Goal: Task Accomplishment & Management: Manage account settings

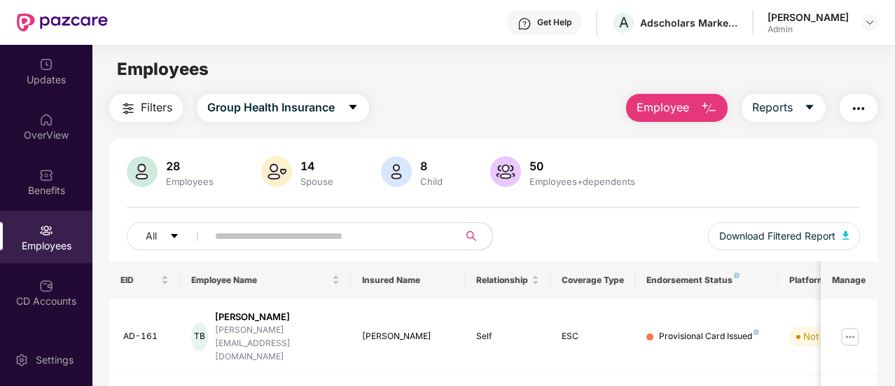
click at [715, 109] on img "button" at bounding box center [709, 108] width 17 height 17
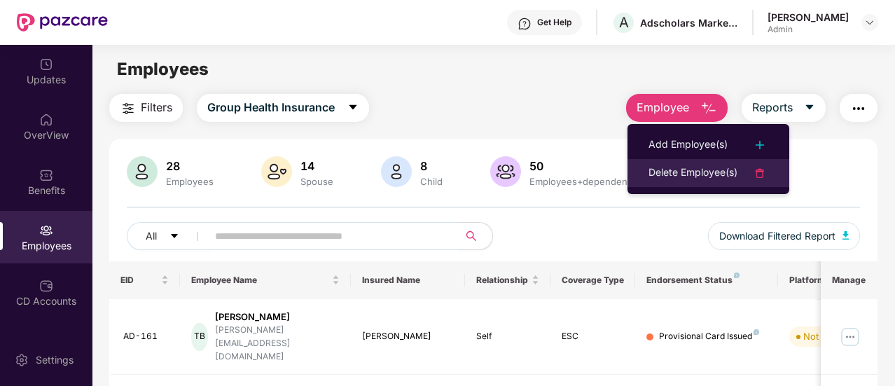
click at [706, 167] on div "Delete Employee(s)" at bounding box center [693, 173] width 89 height 17
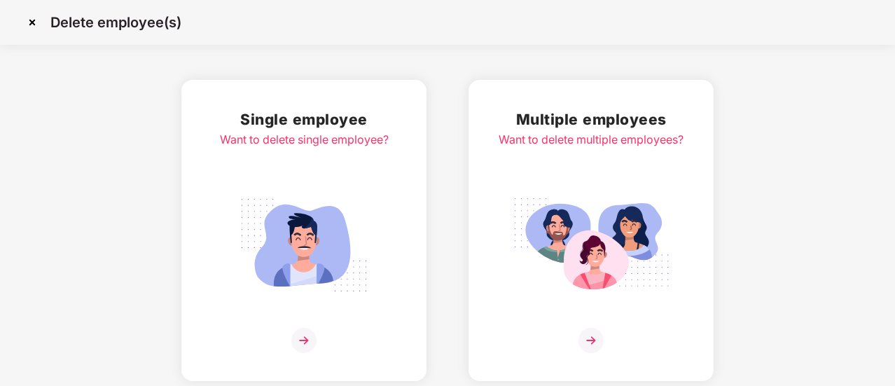
click at [308, 347] on img at bounding box center [303, 340] width 25 height 25
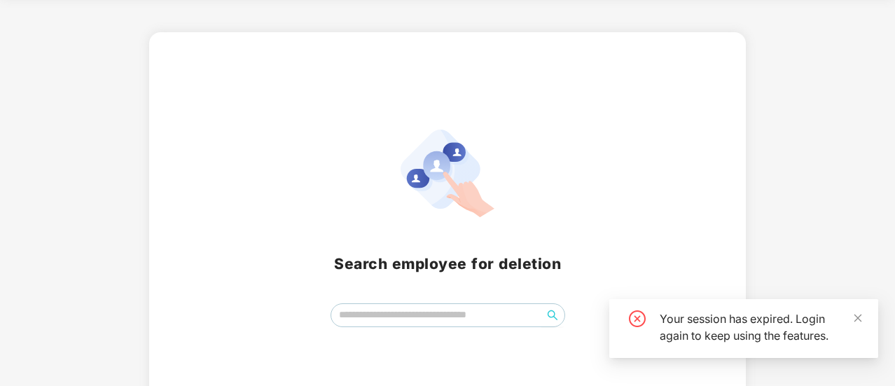
scroll to position [70, 0]
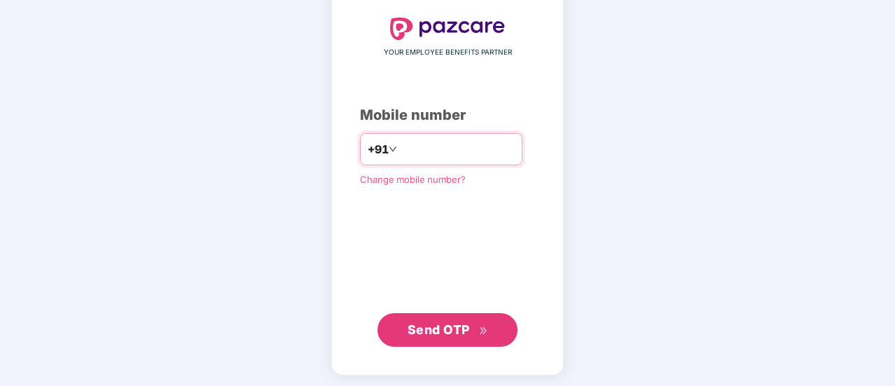
scroll to position [77, 0]
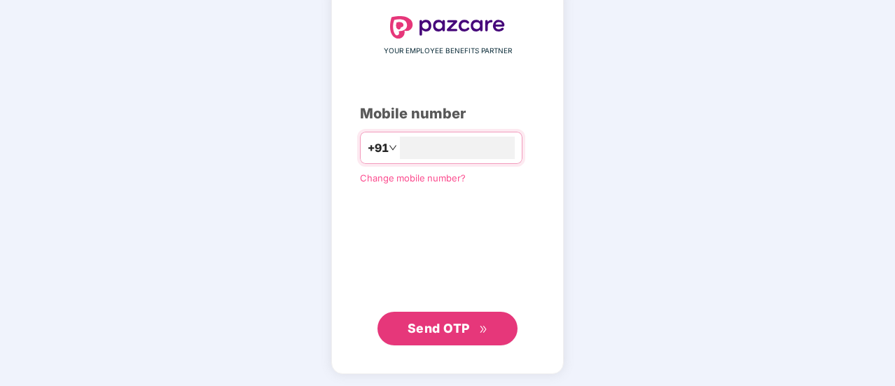
type input "**********"
click at [430, 328] on span "Send OTP" at bounding box center [439, 329] width 62 height 15
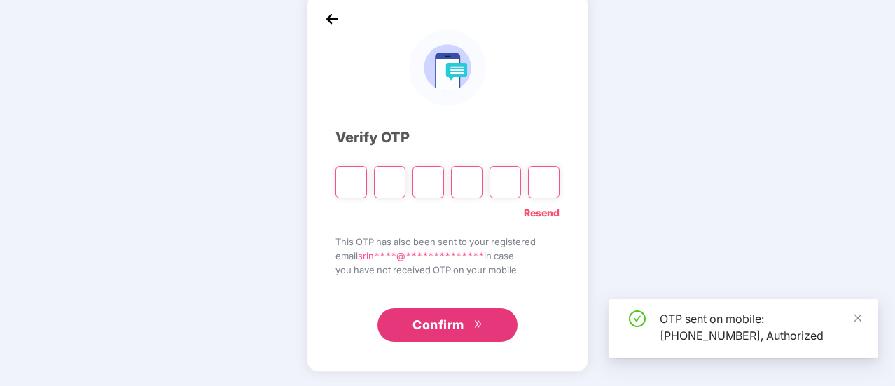
scroll to position [70, 0]
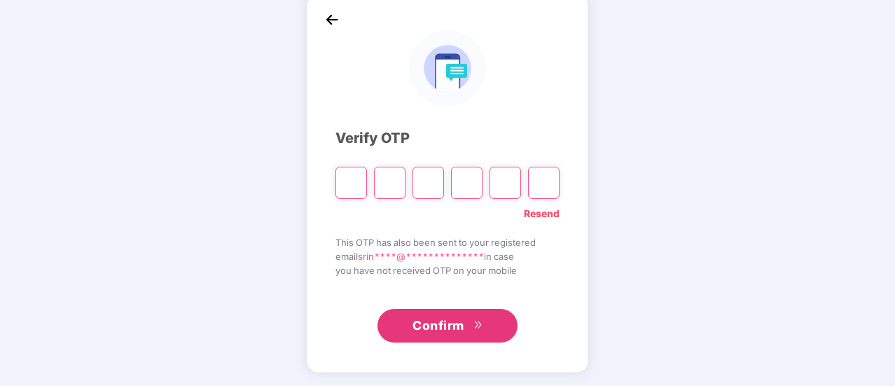
type input "*"
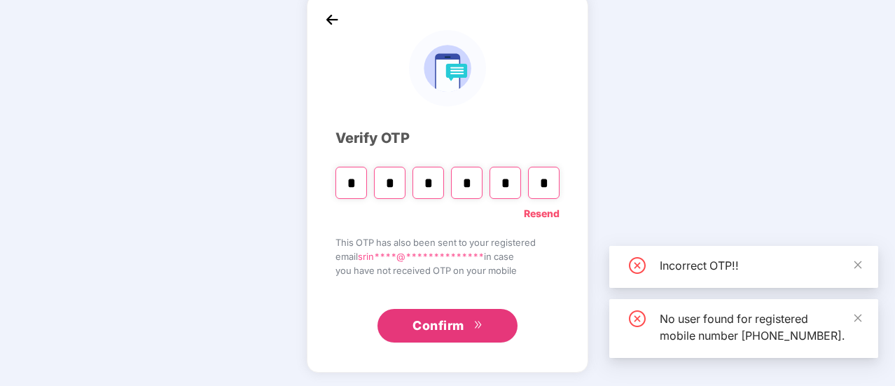
type input "*"
click at [469, 185] on input "*" at bounding box center [467, 183] width 32 height 32
click at [471, 184] on input "*" at bounding box center [467, 183] width 32 height 32
type input "*"
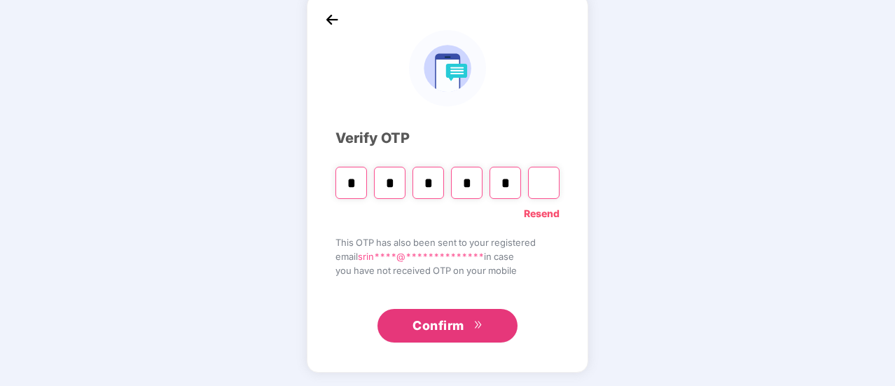
click at [503, 180] on input "*" at bounding box center [506, 183] width 32 height 32
type input "*"
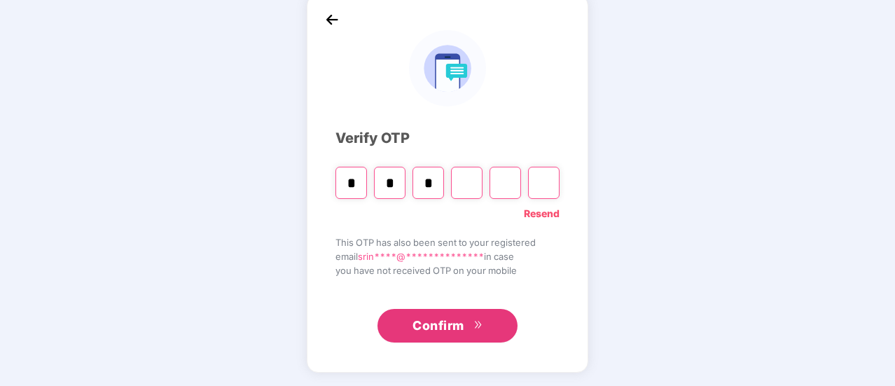
type input "*"
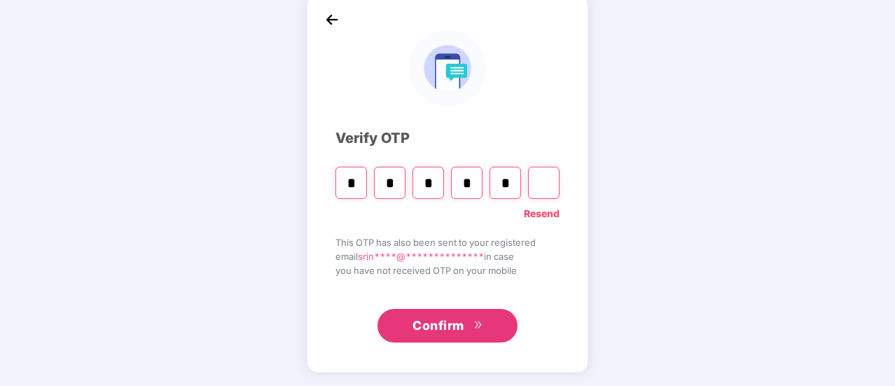
type input "*"
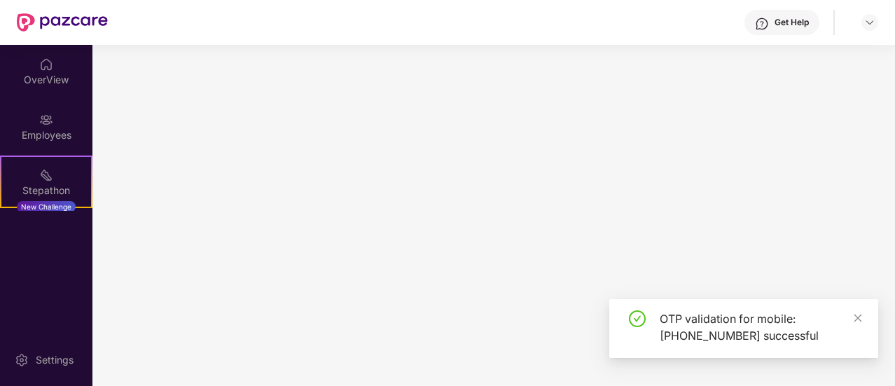
scroll to position [0, 0]
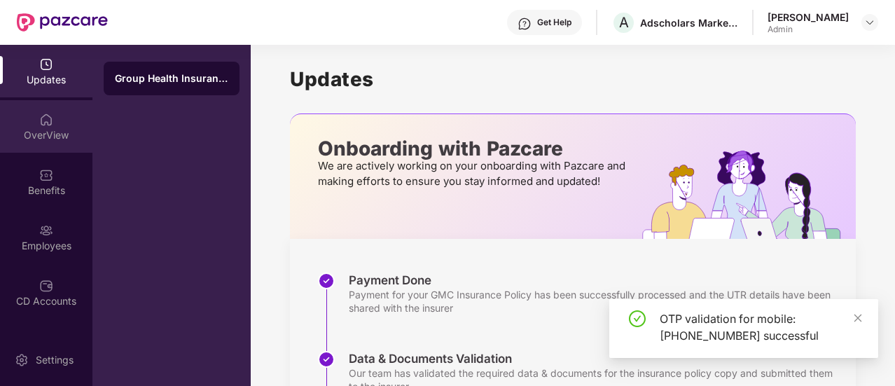
click at [46, 124] on img at bounding box center [46, 120] width 14 height 14
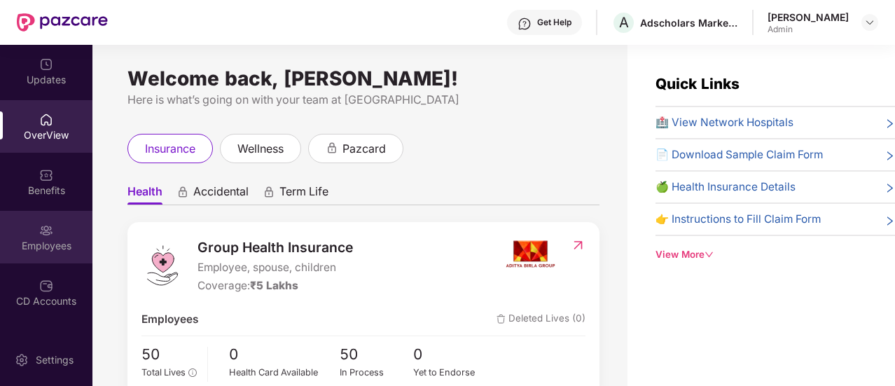
click at [53, 228] on div "Employees" at bounding box center [46, 237] width 92 height 53
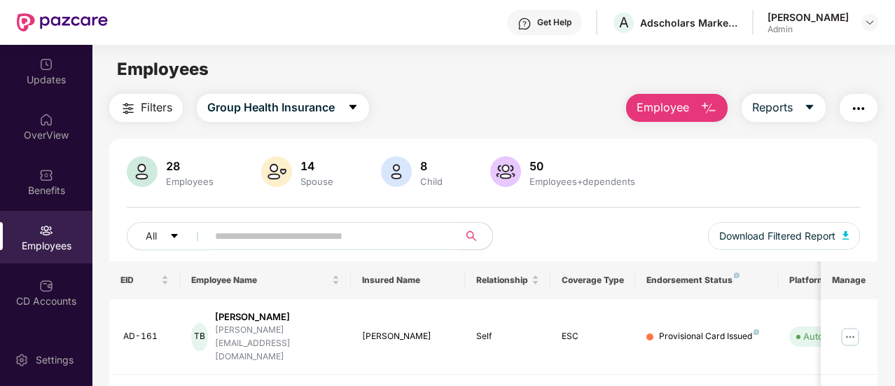
click at [686, 112] on span "Employee" at bounding box center [663, 108] width 53 height 18
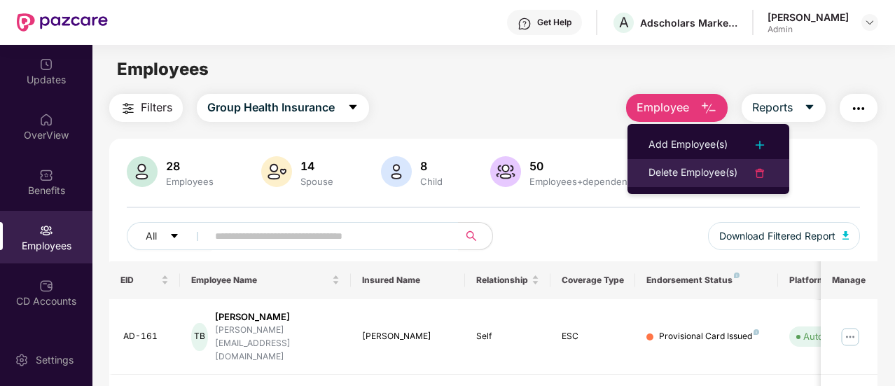
click at [675, 172] on div "Delete Employee(s)" at bounding box center [693, 173] width 89 height 17
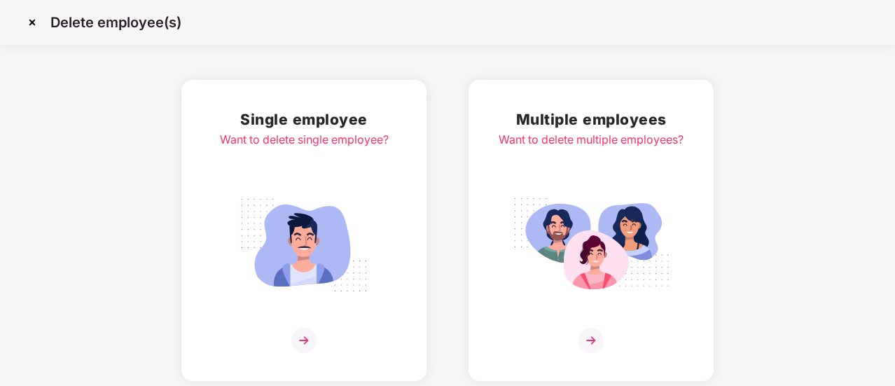
click at [308, 341] on img at bounding box center [303, 340] width 25 height 25
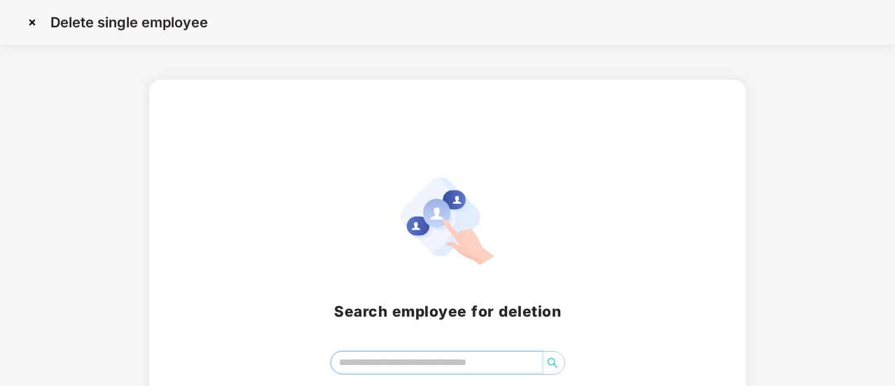
click at [392, 369] on input "search" at bounding box center [436, 362] width 211 height 21
type input "***"
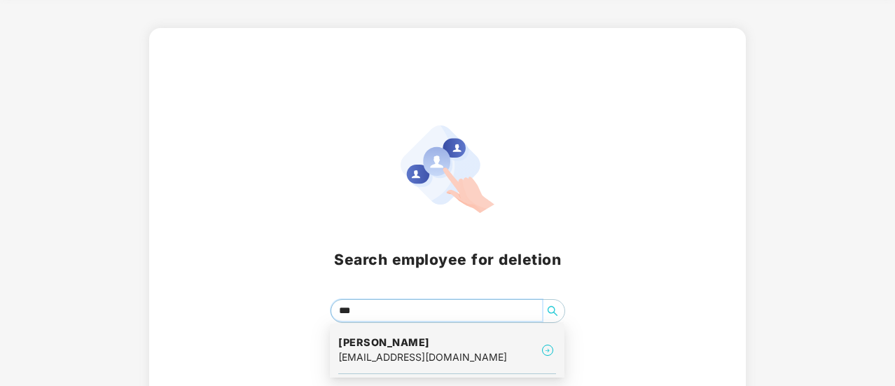
scroll to position [85, 0]
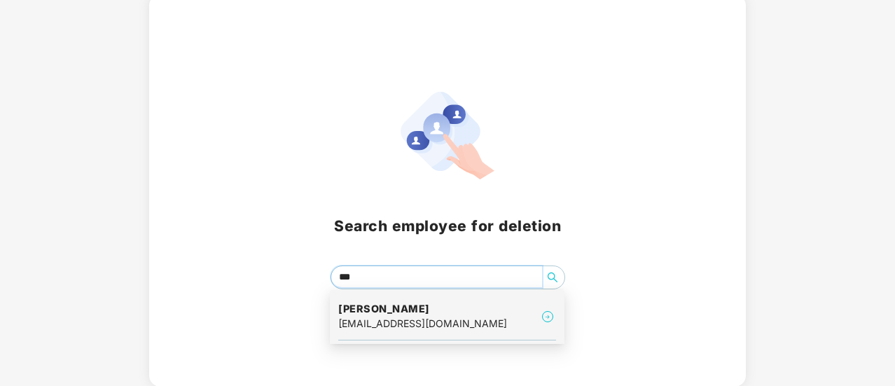
click at [399, 327] on div "[EMAIL_ADDRESS][DOMAIN_NAME]" at bounding box center [422, 323] width 169 height 15
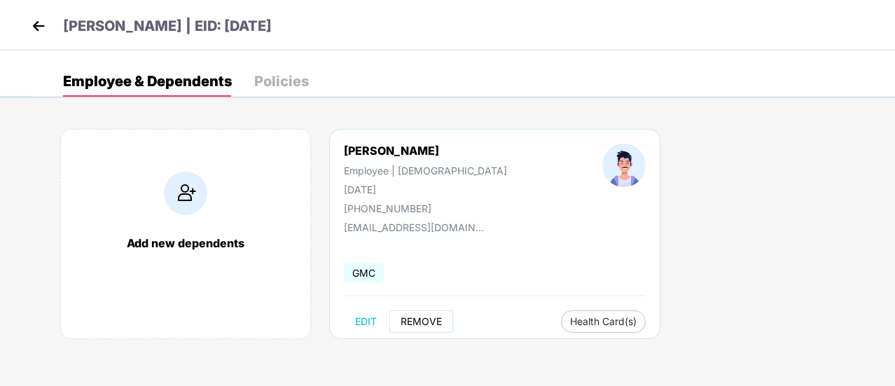
click at [413, 319] on span "REMOVE" at bounding box center [421, 321] width 41 height 11
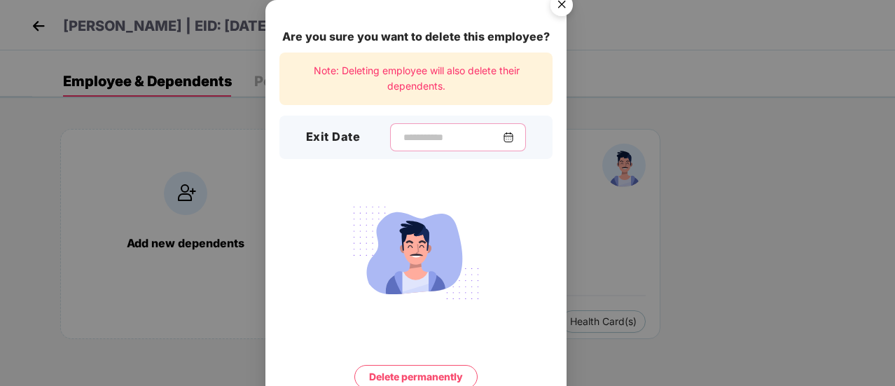
click at [426, 138] on input at bounding box center [452, 137] width 101 height 15
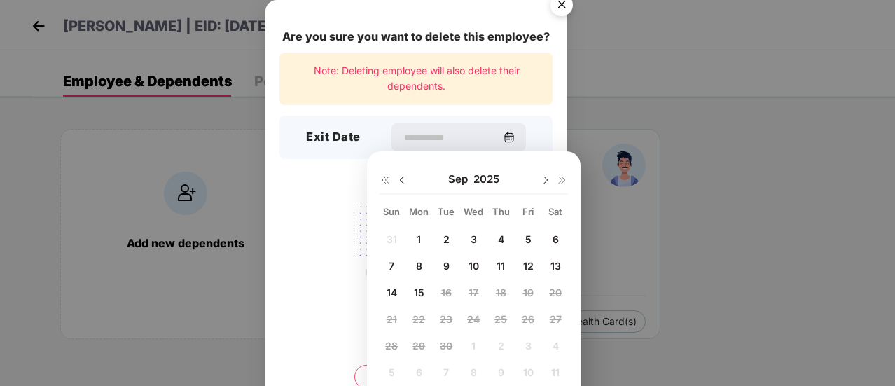
click at [559, 4] on img "Close" at bounding box center [561, 6] width 39 height 39
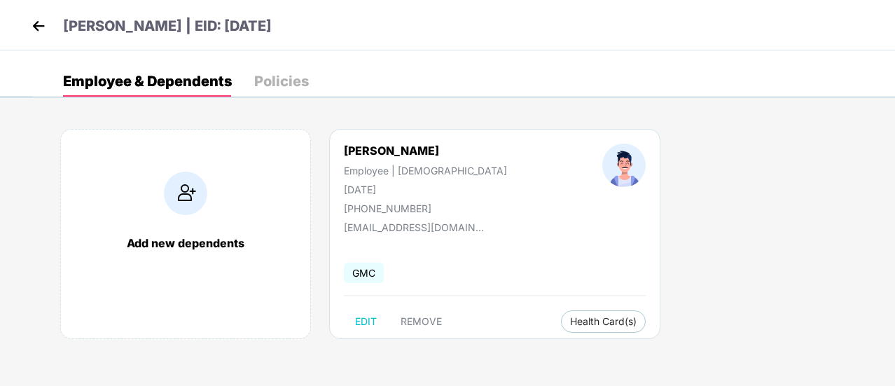
click at [38, 29] on img at bounding box center [38, 25] width 21 height 21
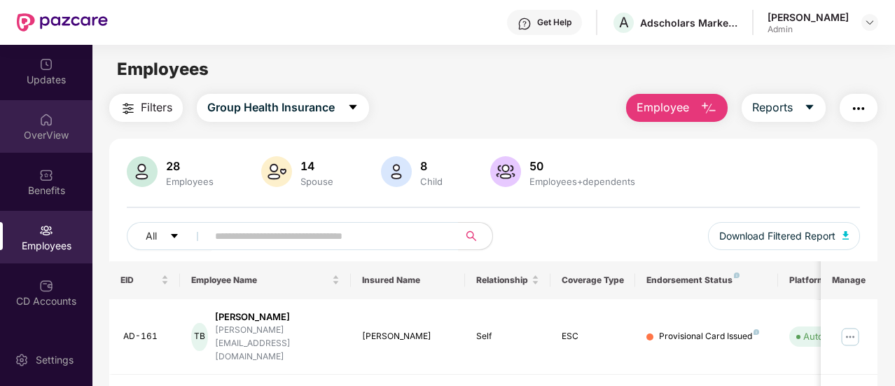
click at [27, 116] on div "OverView" at bounding box center [46, 126] width 92 height 53
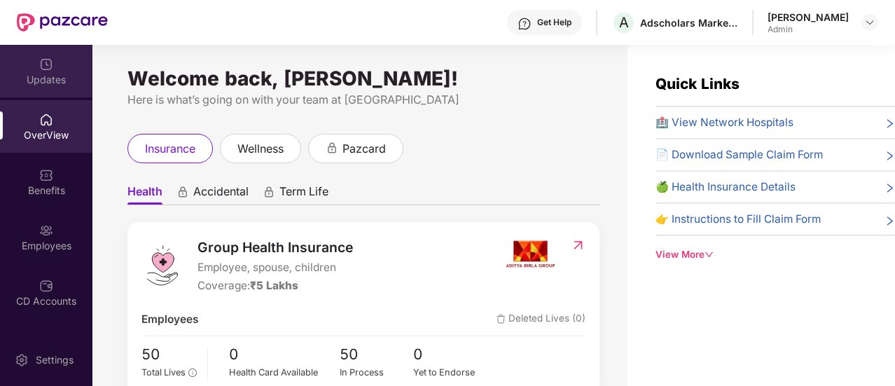
click at [50, 78] on div "Updates" at bounding box center [46, 80] width 92 height 14
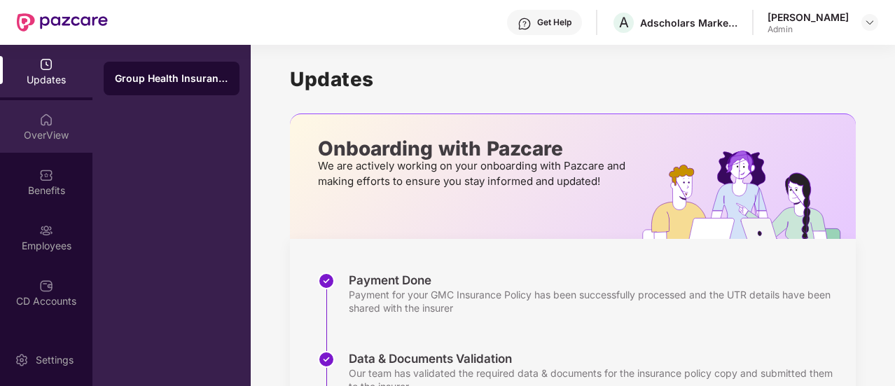
click at [46, 116] on img at bounding box center [46, 120] width 14 height 14
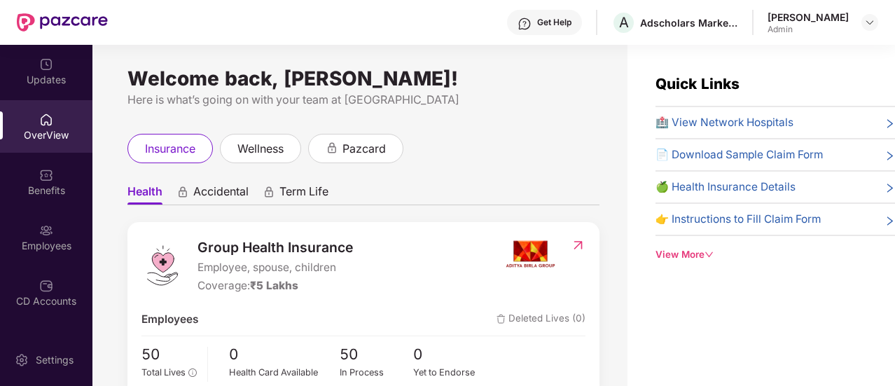
click at [741, 184] on span "🍏 Health Insurance Details" at bounding box center [726, 187] width 140 height 17
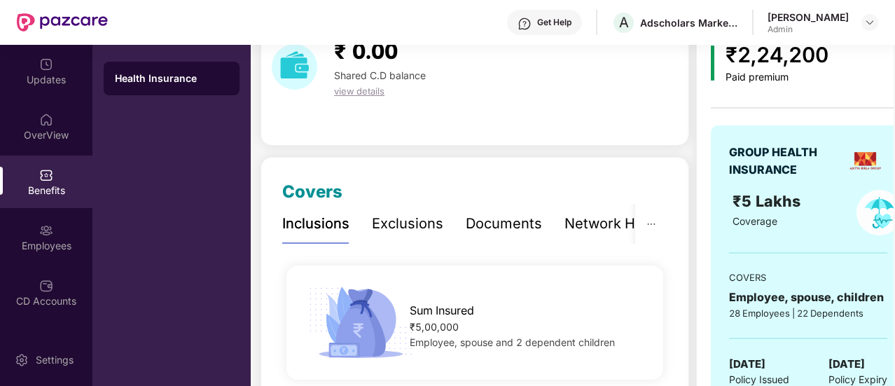
scroll to position [140, 0]
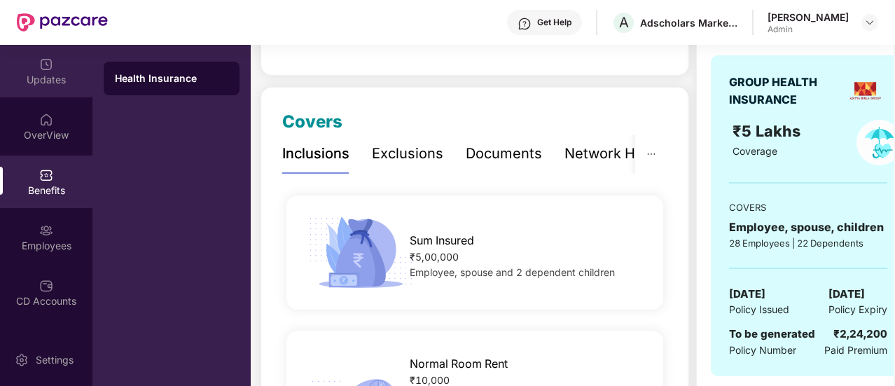
click at [49, 77] on div "Updates" at bounding box center [46, 80] width 92 height 14
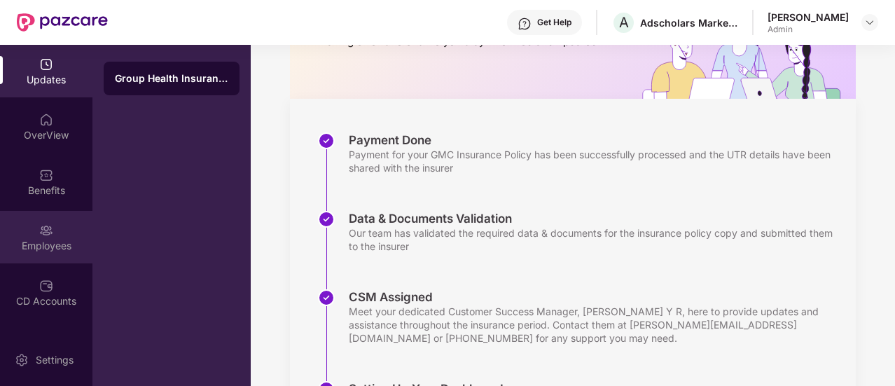
click at [47, 236] on img at bounding box center [46, 231] width 14 height 14
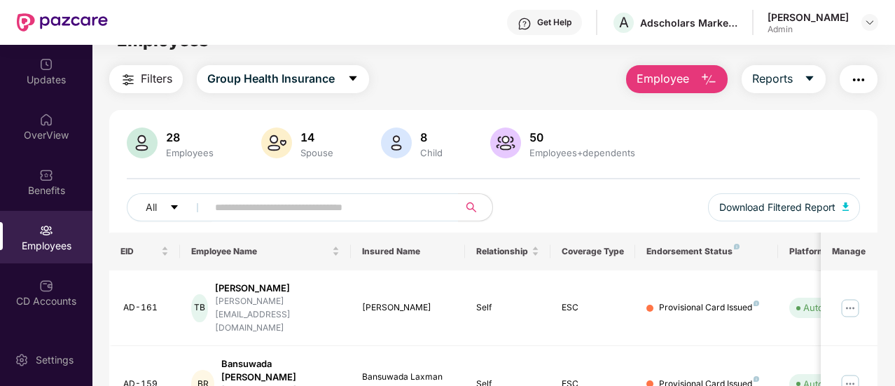
scroll to position [0, 0]
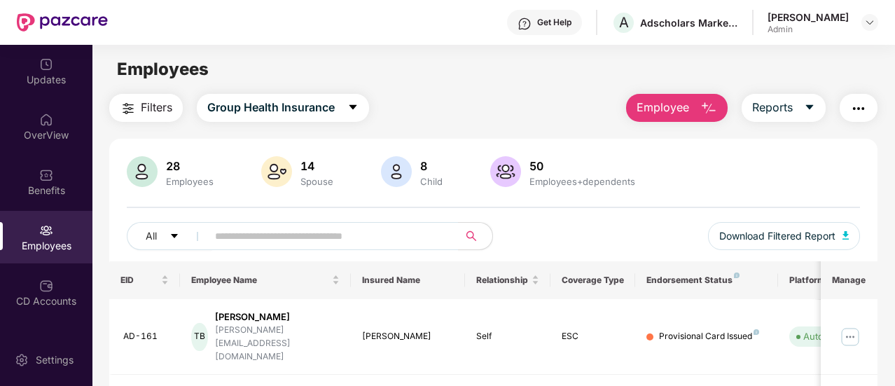
click at [680, 96] on button "Employee" at bounding box center [677, 108] width 102 height 28
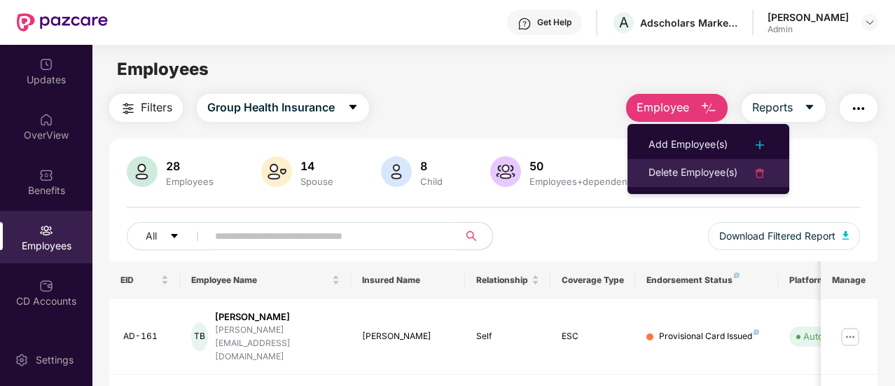
click at [658, 178] on div "Delete Employee(s)" at bounding box center [693, 173] width 89 height 17
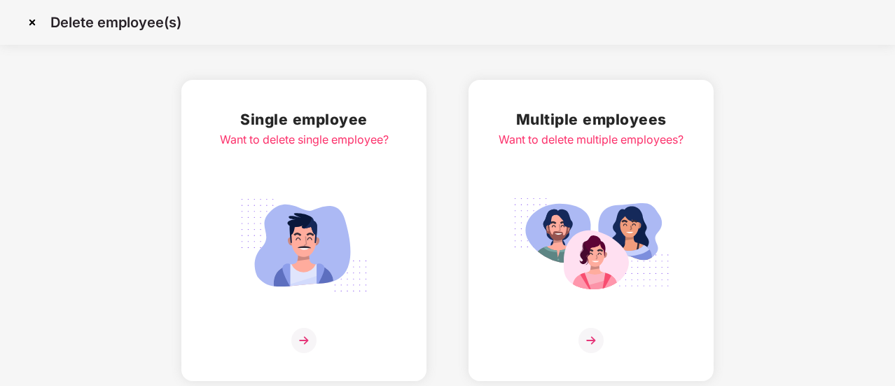
click at [296, 333] on img at bounding box center [303, 340] width 25 height 25
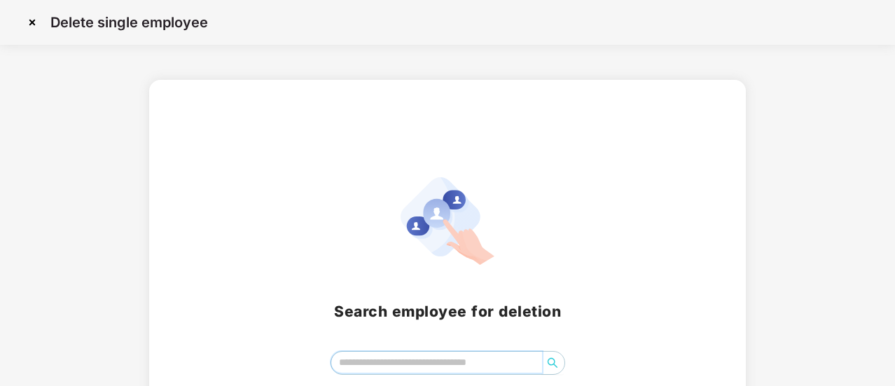
click at [408, 366] on input "search" at bounding box center [436, 362] width 211 height 21
type input "***"
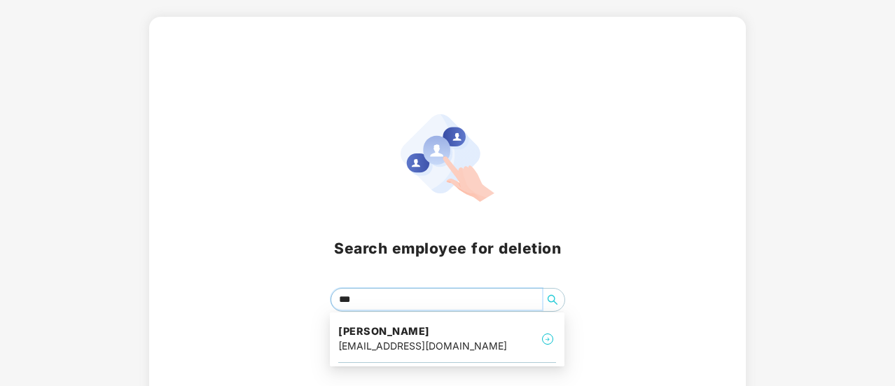
scroll to position [85, 0]
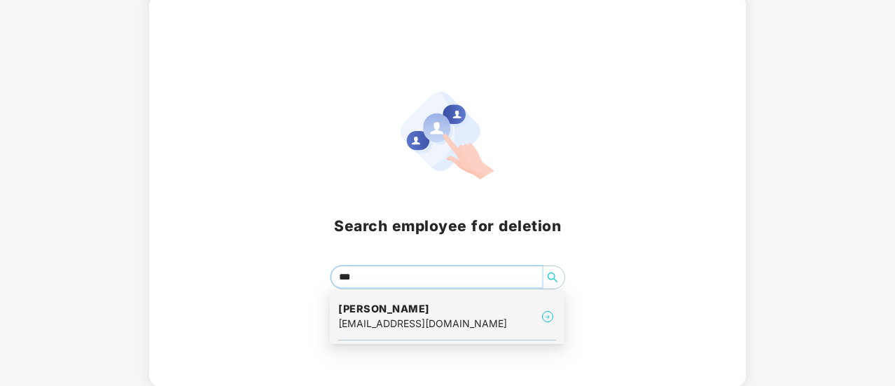
click at [407, 317] on div "sai.charan@adscholars.com" at bounding box center [422, 323] width 169 height 15
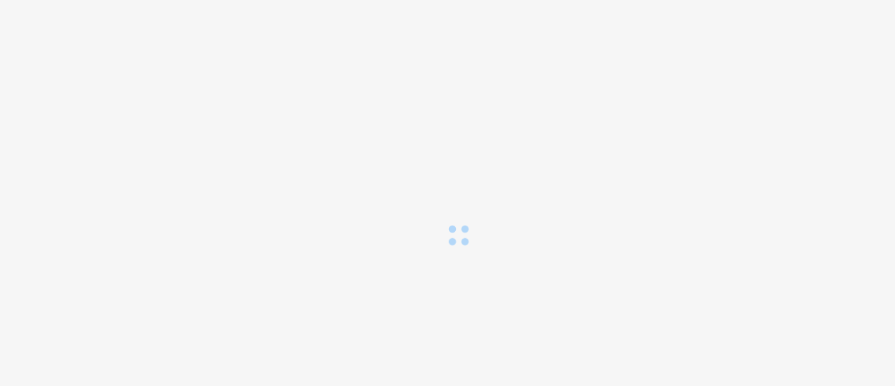
scroll to position [0, 0]
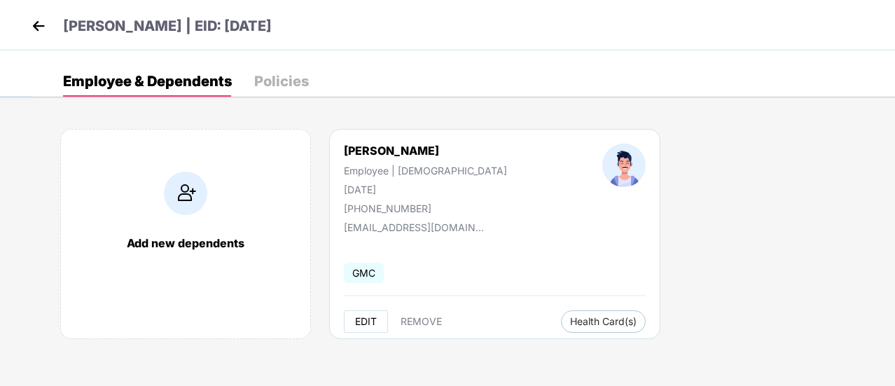
click at [360, 321] on span "EDIT" at bounding box center [366, 321] width 22 height 11
select select "****"
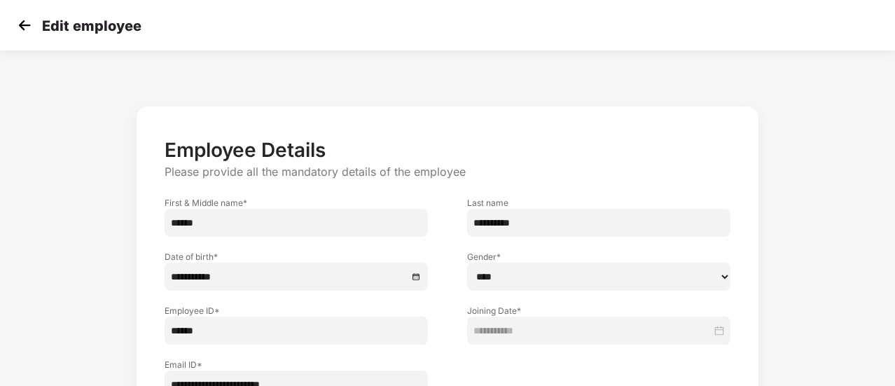
click at [27, 22] on img at bounding box center [24, 25] width 21 height 21
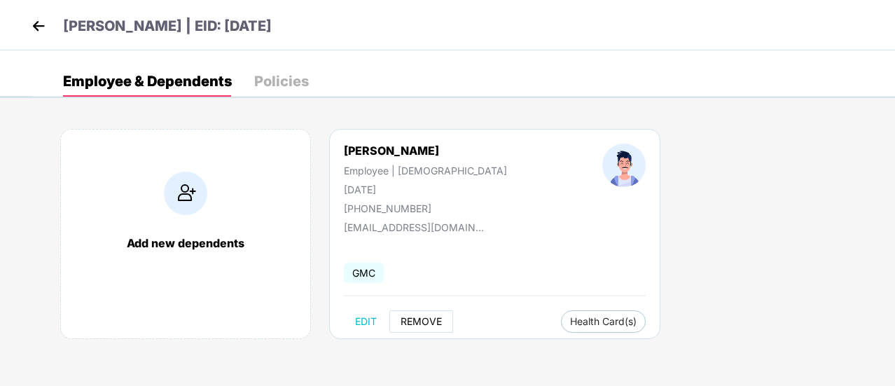
click at [416, 323] on span "REMOVE" at bounding box center [421, 321] width 41 height 11
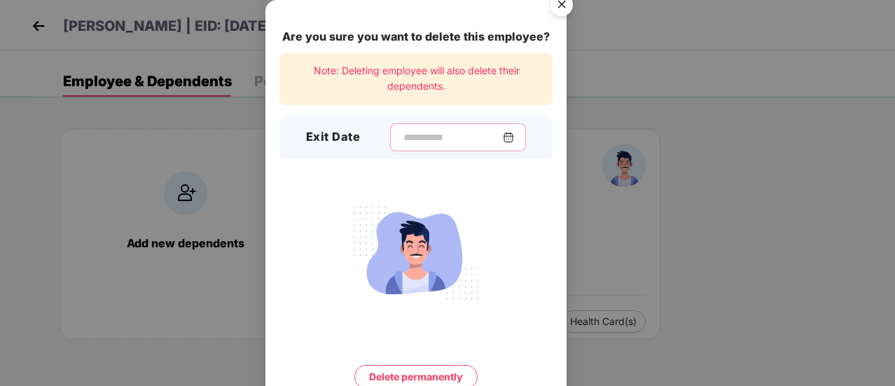
click at [408, 140] on input at bounding box center [452, 137] width 101 height 15
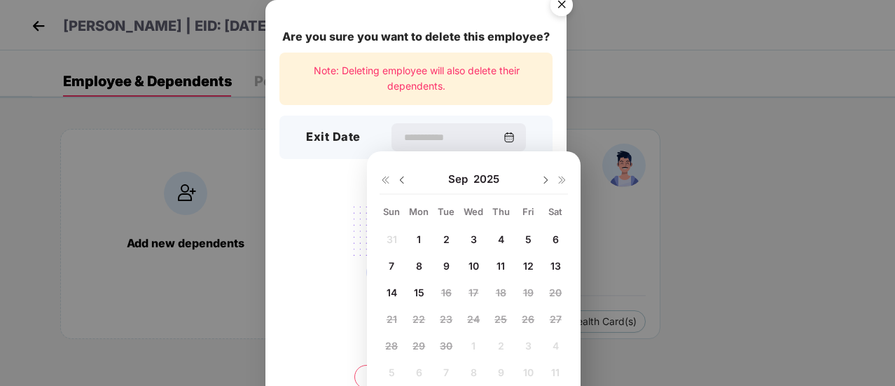
click at [413, 237] on div "1" at bounding box center [418, 238] width 21 height 21
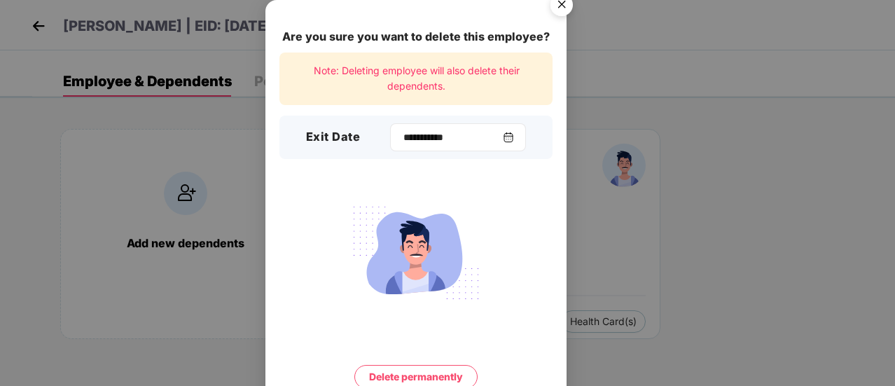
click at [511, 142] on img at bounding box center [508, 137] width 11 height 11
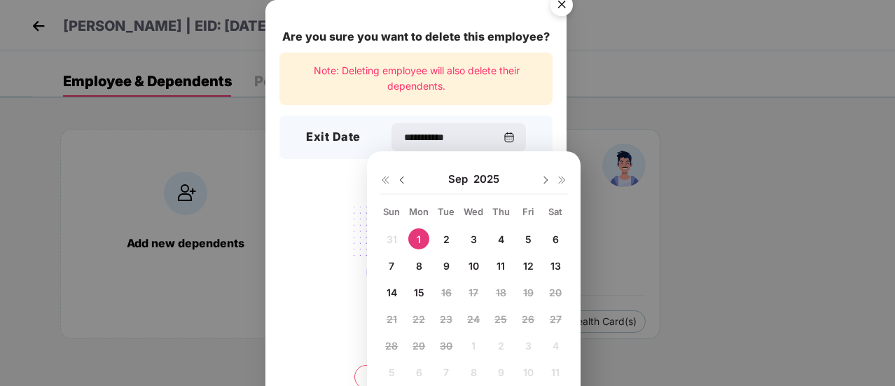
click at [399, 178] on img at bounding box center [402, 179] width 11 height 11
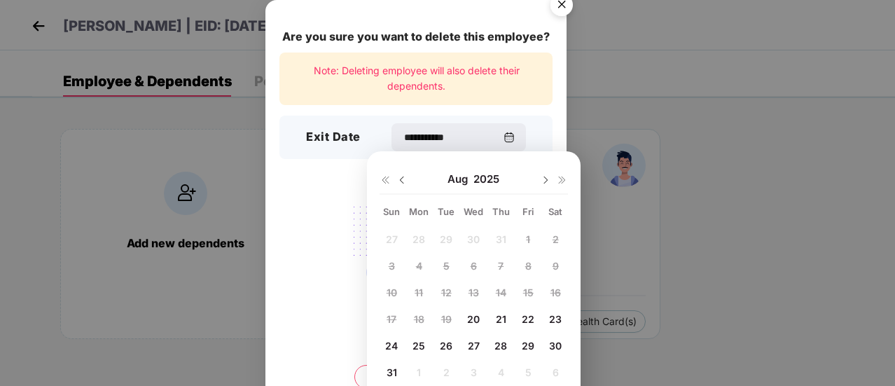
click at [387, 371] on span "31" at bounding box center [392, 372] width 11 height 12
type input "**********"
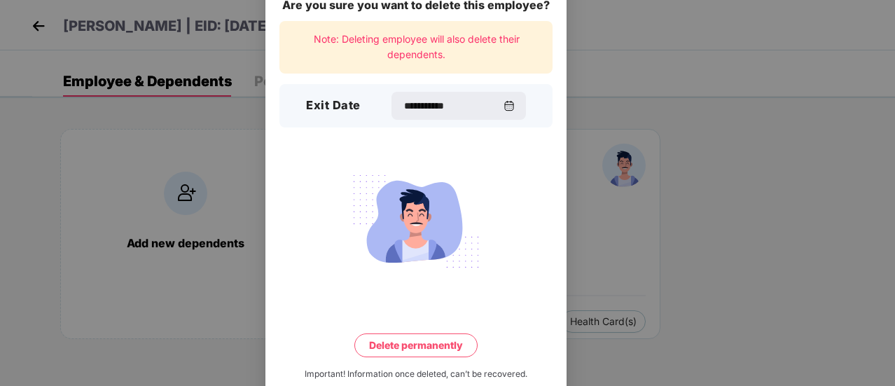
scroll to position [60, 0]
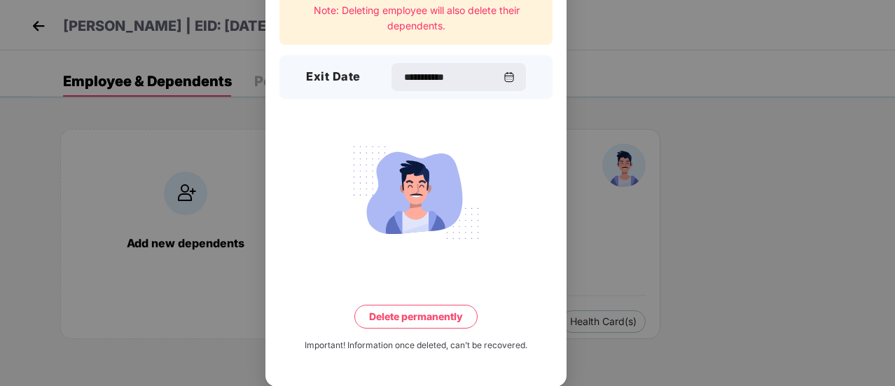
click at [412, 315] on button "Delete permanently" at bounding box center [416, 317] width 123 height 24
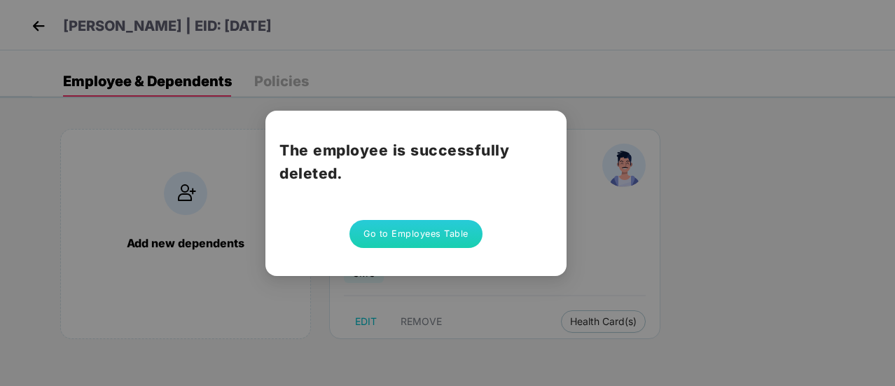
scroll to position [0, 0]
click at [419, 233] on button "Go to Employees Table" at bounding box center [416, 234] width 133 height 28
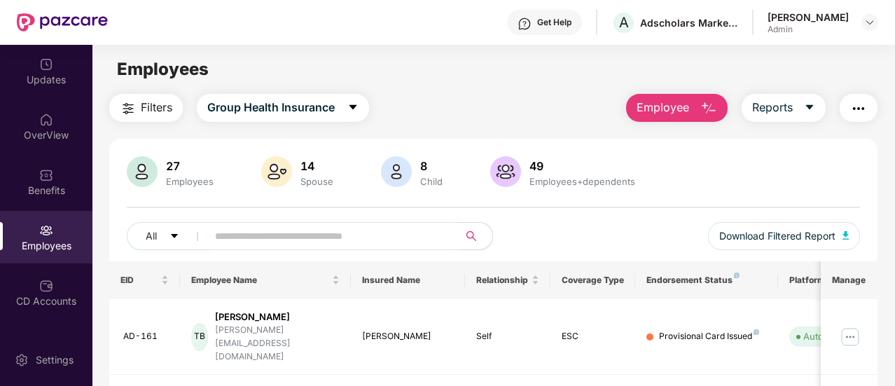
click at [696, 112] on button "Employee" at bounding box center [677, 108] width 102 height 28
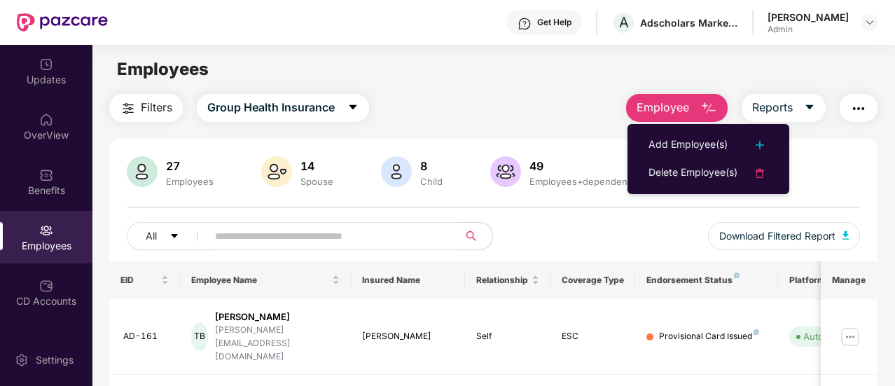
click at [476, 106] on div "Filters Group Health Insurance Employee Reports" at bounding box center [493, 108] width 769 height 28
